Goal: Information Seeking & Learning: Learn about a topic

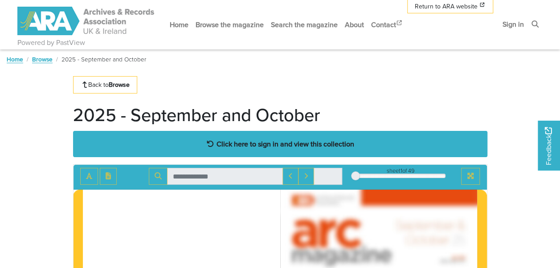
click at [293, 146] on strong "Click here to sign in and view this collection" at bounding box center [286, 144] width 138 height 10
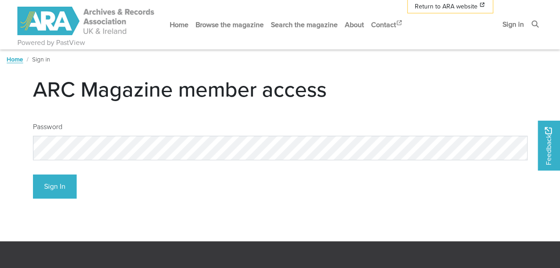
click at [244, 122] on div "Password" at bounding box center [280, 138] width 495 height 46
click at [55, 189] on button "Sign In" at bounding box center [55, 187] width 44 height 25
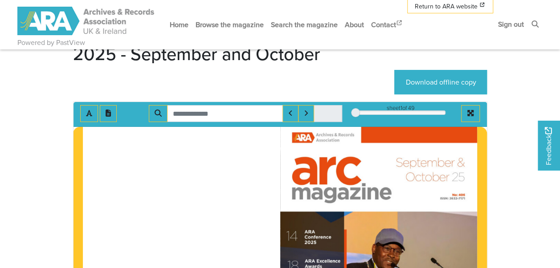
scroll to position [45, 0]
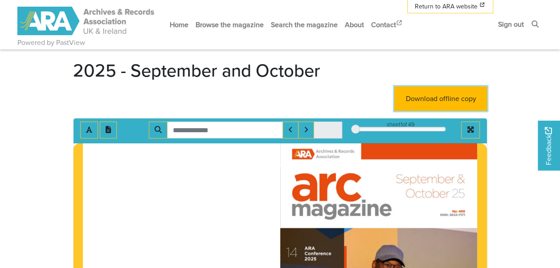
click at [441, 100] on link "Download offline copy" at bounding box center [440, 98] width 93 height 25
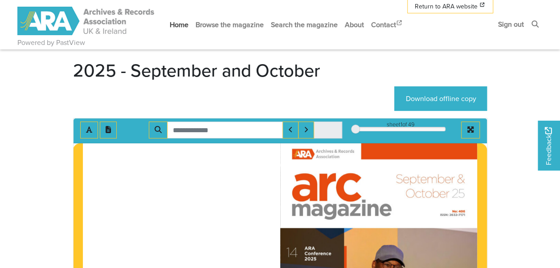
click at [184, 28] on link "Home" at bounding box center [179, 25] width 26 height 24
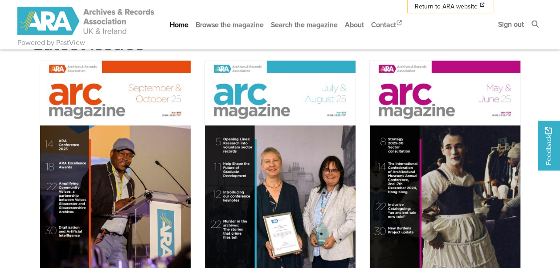
scroll to position [758, 0]
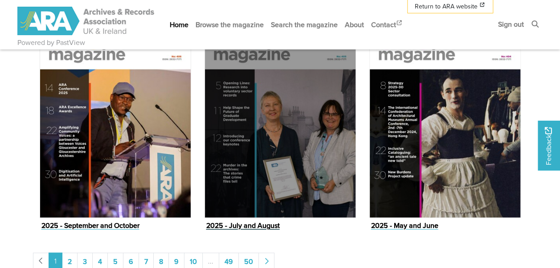
click at [241, 221] on figure "2025 - July and August Issue" at bounding box center [281, 118] width 152 height 228
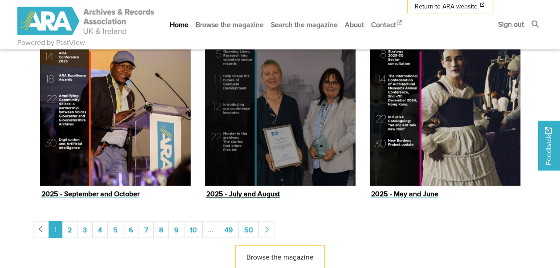
scroll to position [801, 0]
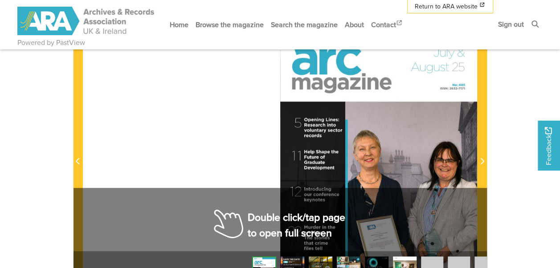
scroll to position [223, 0]
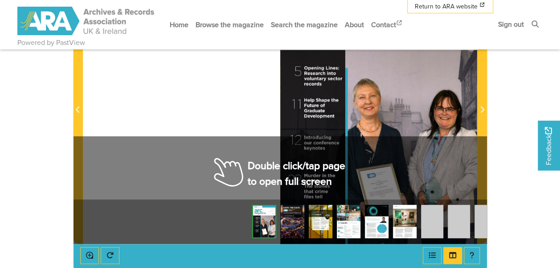
click at [288, 130] on div at bounding box center [378, 104] width 197 height 279
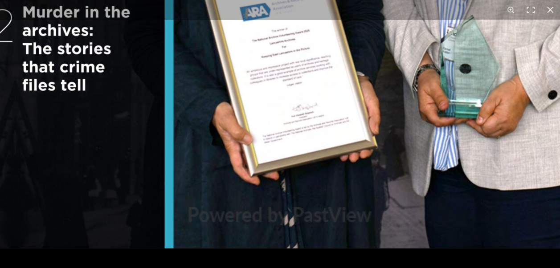
scroll to position [323, 0]
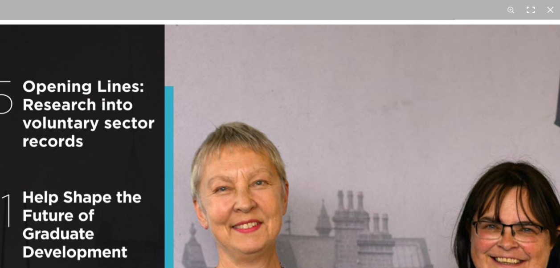
click at [534, 13] on button at bounding box center [531, 10] width 20 height 20
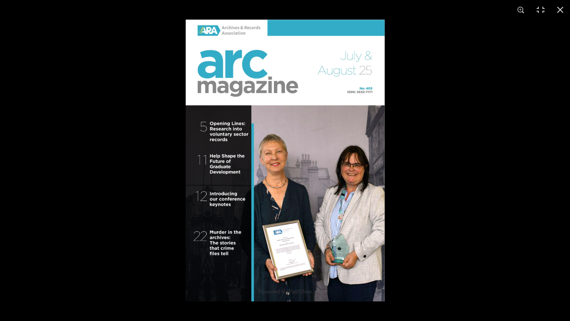
click at [373, 166] on img at bounding box center [285, 161] width 199 height 282
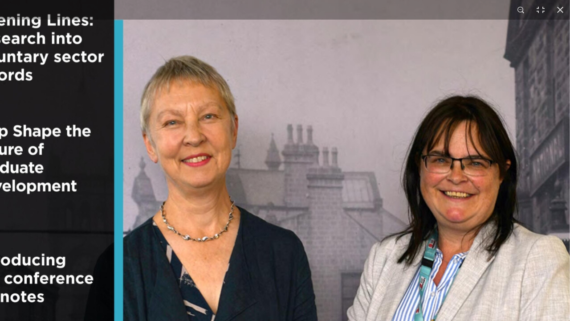
click at [373, 166] on img at bounding box center [230, 146] width 680 height 963
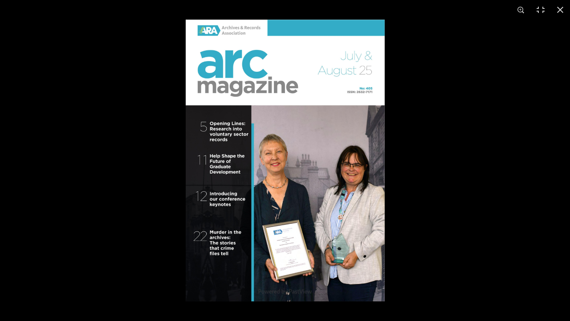
click at [373, 166] on img at bounding box center [285, 161] width 199 height 282
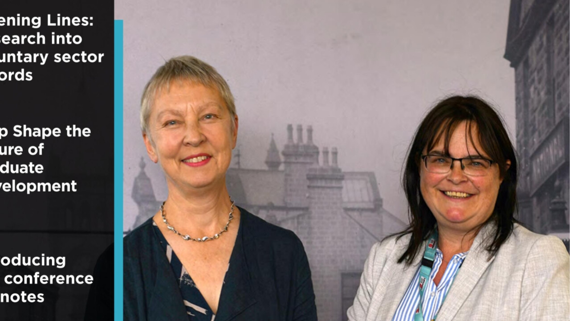
click at [373, 166] on img at bounding box center [230, 146] width 680 height 963
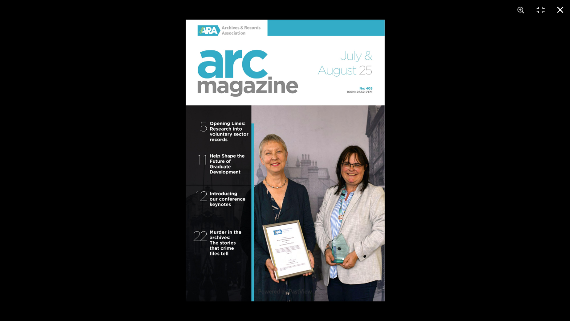
click at [399, 164] on div at bounding box center [471, 180] width 570 height 321
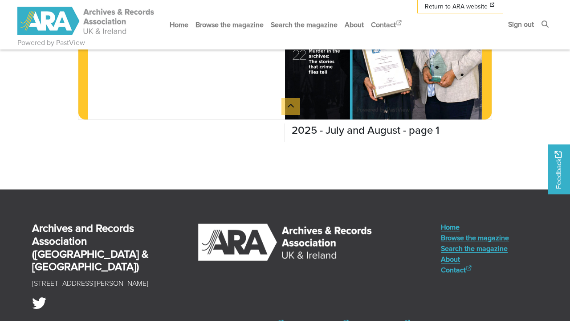
click at [193, 98] on html "Powered by PastView Menu" at bounding box center [285, 46] width 570 height 738
click at [168, 116] on html "Powered by PastView Menu" at bounding box center [285, 46] width 570 height 738
click at [291, 102] on html "Powered by PastView Menu" at bounding box center [285, 46] width 570 height 738
click at [449, 5] on html "Powered by PastView Menu" at bounding box center [285, 46] width 570 height 738
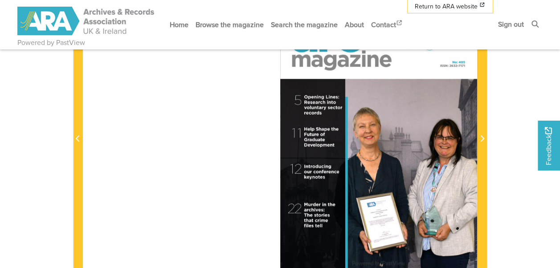
scroll to position [144, 0]
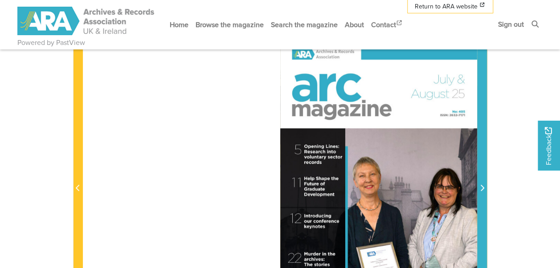
click at [482, 187] on icon "Next Page" at bounding box center [482, 187] width 4 height 7
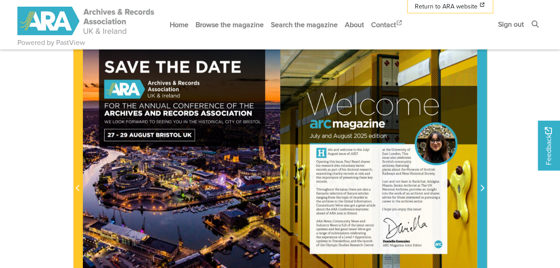
click at [482, 187] on icon "Next Page" at bounding box center [482, 187] width 4 height 7
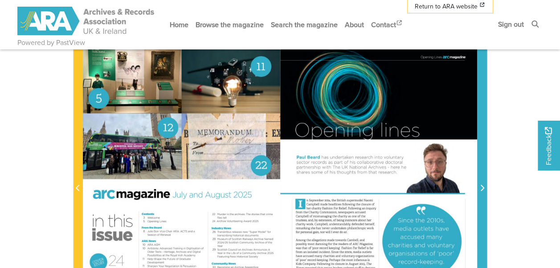
click at [482, 187] on icon "Next Page" at bounding box center [482, 187] width 4 height 7
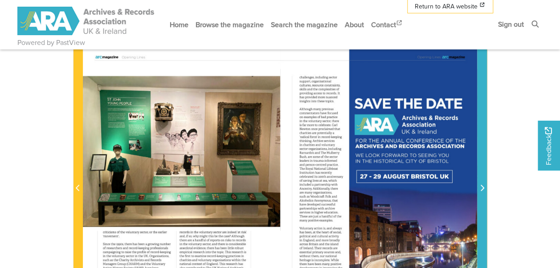
click at [482, 187] on icon "Next Page" at bounding box center [482, 187] width 4 height 7
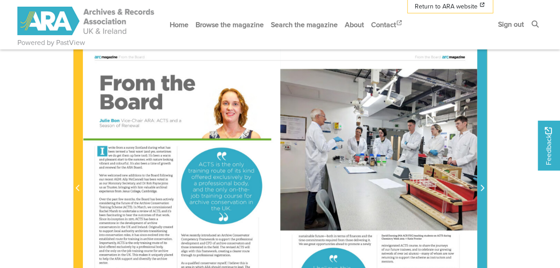
click at [482, 187] on icon "Next Page" at bounding box center [482, 187] width 4 height 7
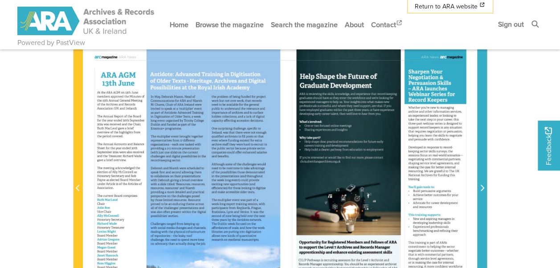
click at [482, 187] on icon "Next Page" at bounding box center [482, 187] width 4 height 7
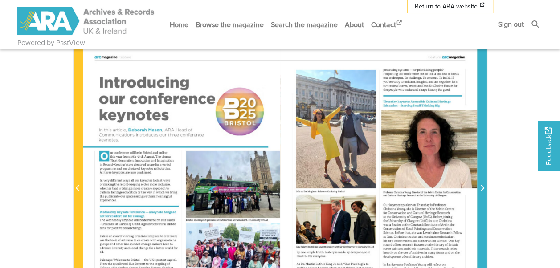
click at [482, 187] on icon "Next Page" at bounding box center [482, 187] width 4 height 7
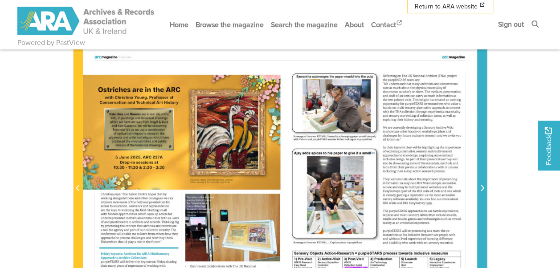
click at [482, 187] on icon "Next Page" at bounding box center [482, 187] width 4 height 7
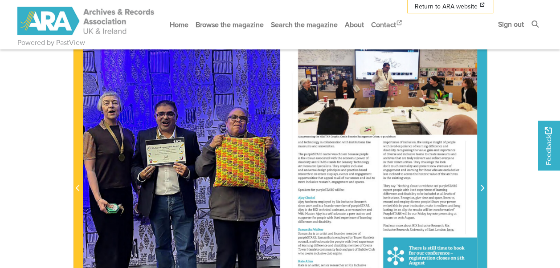
click at [482, 187] on icon "Next Page" at bounding box center [482, 187] width 4 height 7
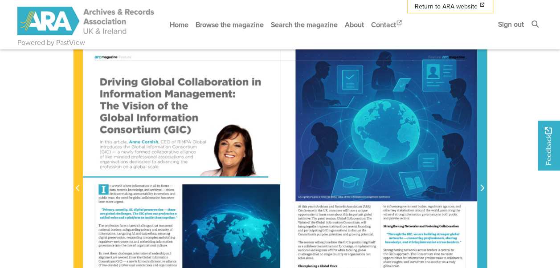
click at [482, 187] on icon "Next Page" at bounding box center [482, 187] width 4 height 7
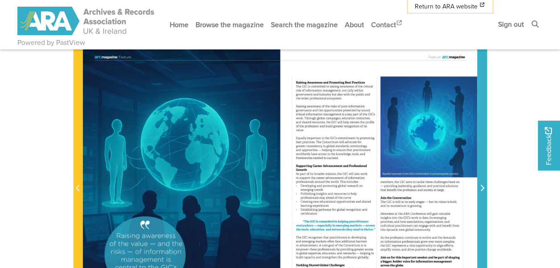
click at [482, 187] on icon "Next Page" at bounding box center [482, 187] width 4 height 7
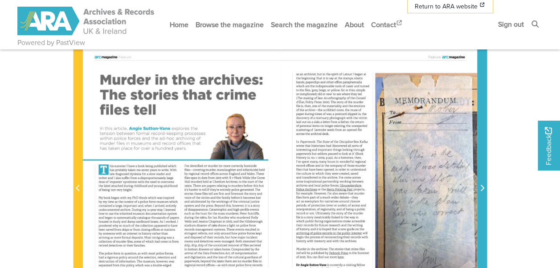
click at [482, 187] on icon "Next Page" at bounding box center [482, 187] width 4 height 7
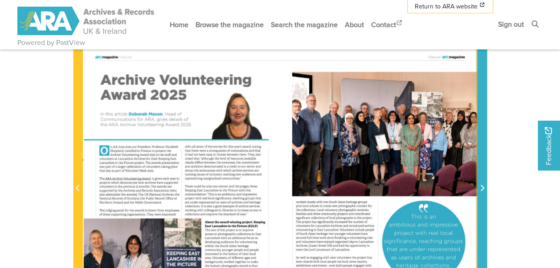
click at [482, 187] on icon "Next Page" at bounding box center [482, 187] width 4 height 7
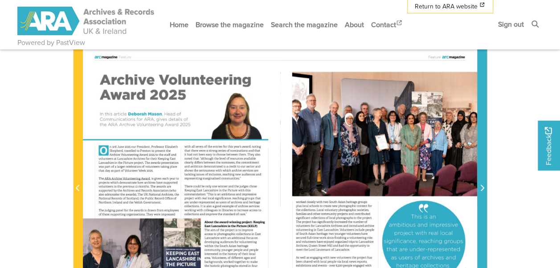
click at [482, 187] on icon "Next Page" at bounding box center [482, 187] width 4 height 7
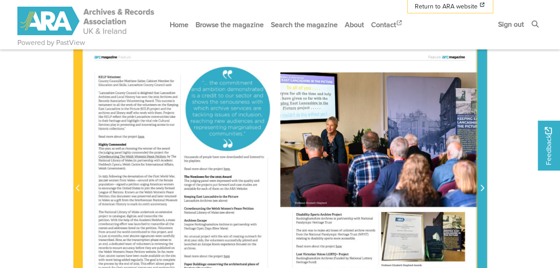
click at [482, 187] on icon "Next Page" at bounding box center [482, 187] width 4 height 7
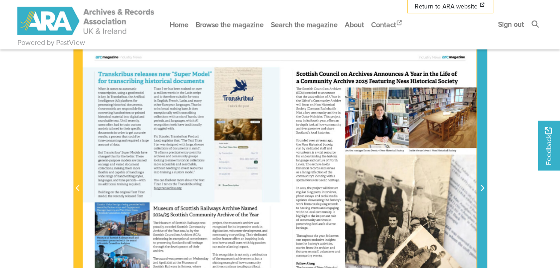
click at [482, 187] on icon "Next Page" at bounding box center [482, 187] width 4 height 7
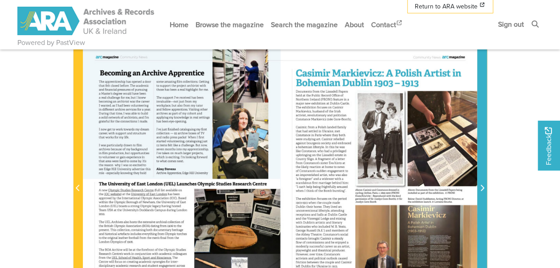
click at [482, 187] on icon "Next Page" at bounding box center [482, 187] width 4 height 7
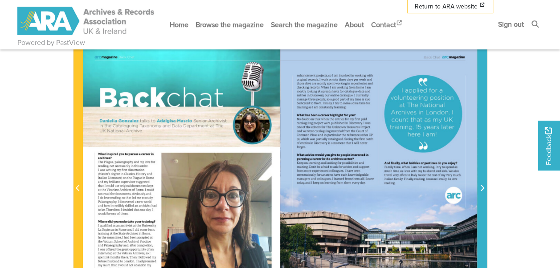
click at [482, 187] on icon "Next Page" at bounding box center [482, 187] width 4 height 7
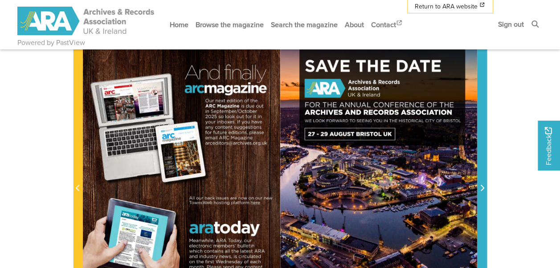
click at [482, 187] on icon "Next Page" at bounding box center [482, 187] width 4 height 7
